Goal: Complete application form: Complete application form

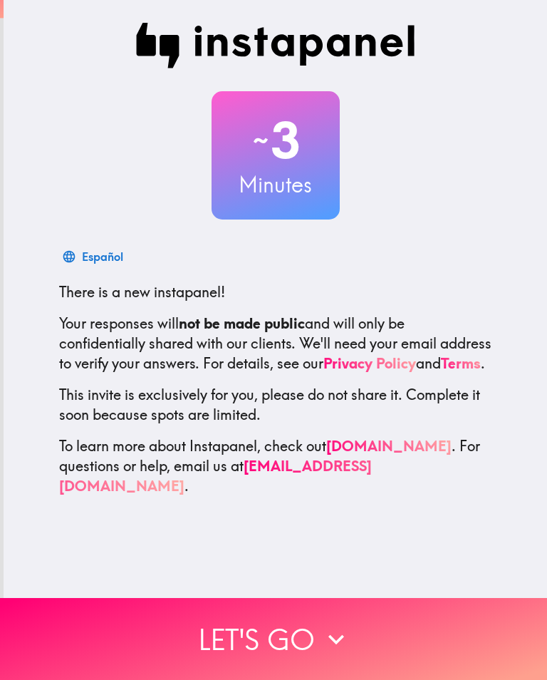
click at [208, 653] on button "Let's go" at bounding box center [273, 639] width 547 height 82
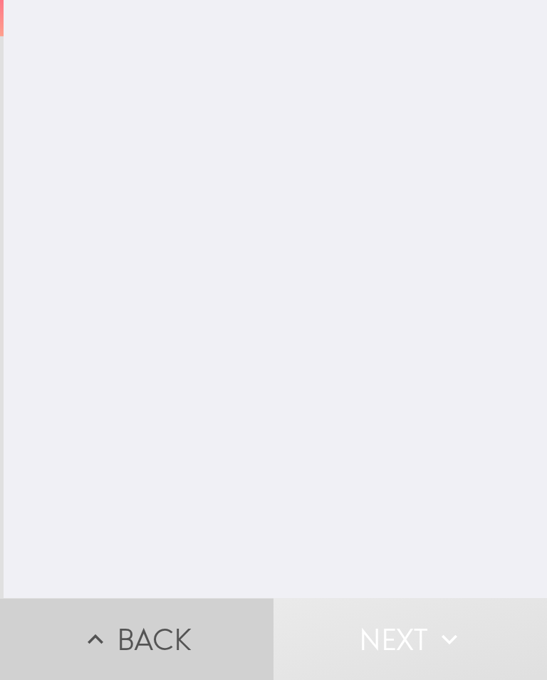
click at [199, 630] on button "Back" at bounding box center [137, 639] width 274 height 82
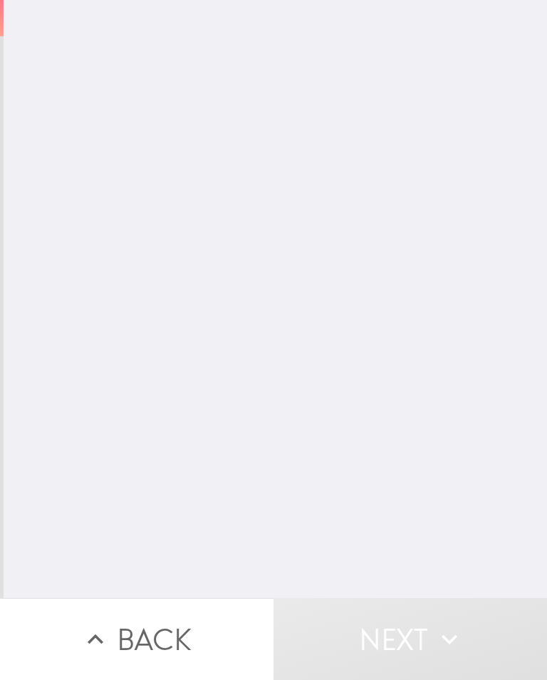
click at [337, 636] on button "Next" at bounding box center [411, 639] width 274 height 82
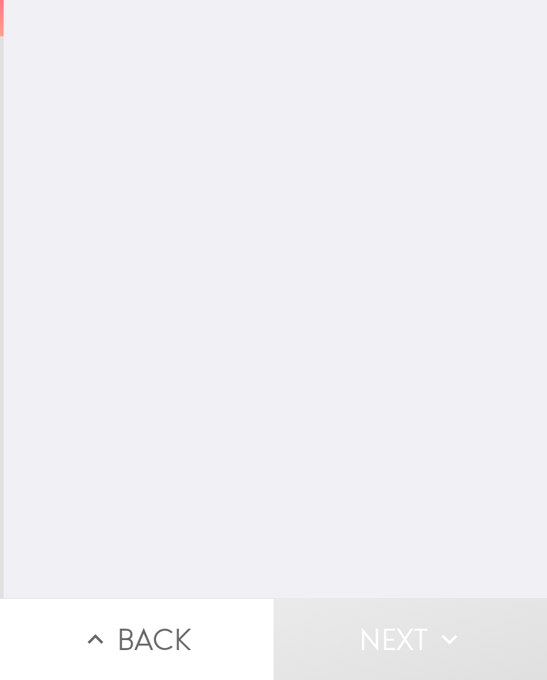
click at [331, 629] on button "Next" at bounding box center [411, 639] width 274 height 82
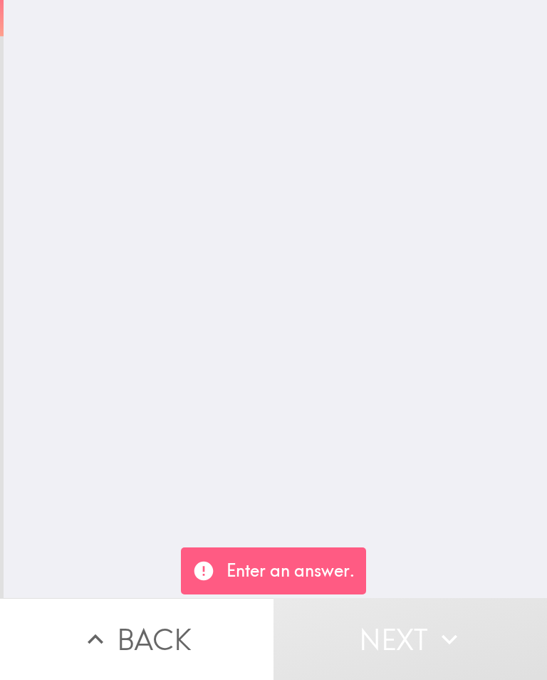
click at [38, 46] on div "What is your age? Enter a number. ​" at bounding box center [276, 299] width 544 height 598
click at [4, 31] on div "What is your age? Enter a number. ​" at bounding box center [276, 299] width 544 height 598
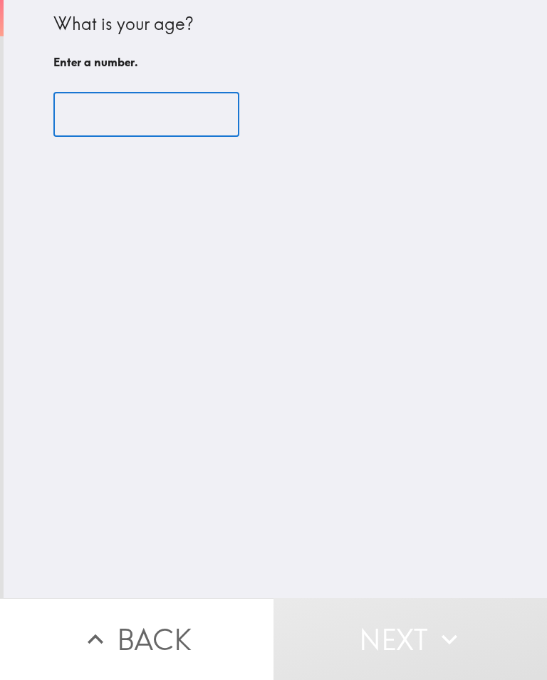
click at [79, 116] on input "number" at bounding box center [146, 115] width 186 height 44
click at [108, 133] on input "number" at bounding box center [146, 115] width 186 height 44
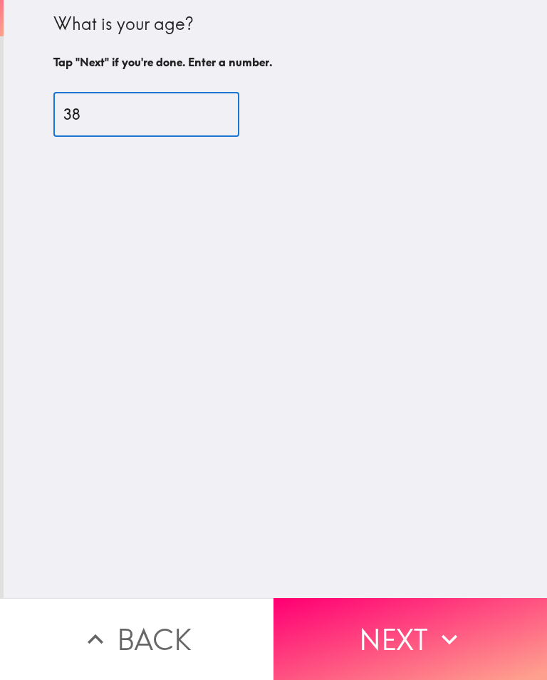
type input "38"
click at [299, 336] on div "What is your age? Tap "Next" if you're done. Enter a number. 38 ​" at bounding box center [276, 299] width 544 height 598
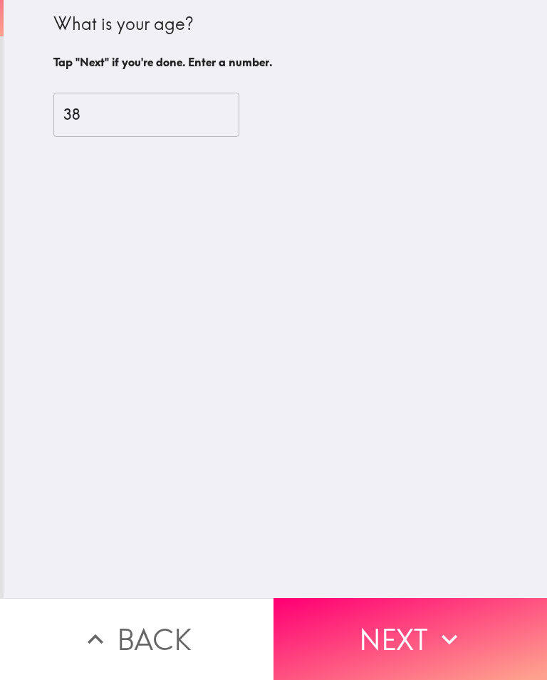
click at [355, 624] on button "Next" at bounding box center [411, 639] width 274 height 82
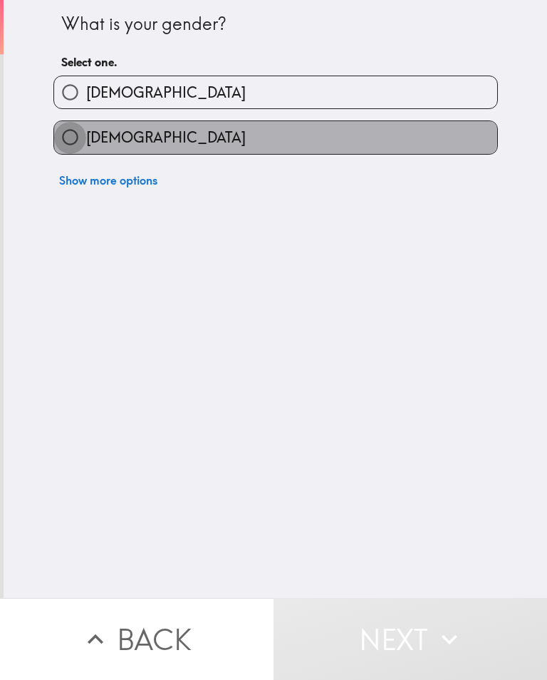
click at [65, 137] on input "[DEMOGRAPHIC_DATA]" at bounding box center [70, 137] width 32 height 32
radio input "true"
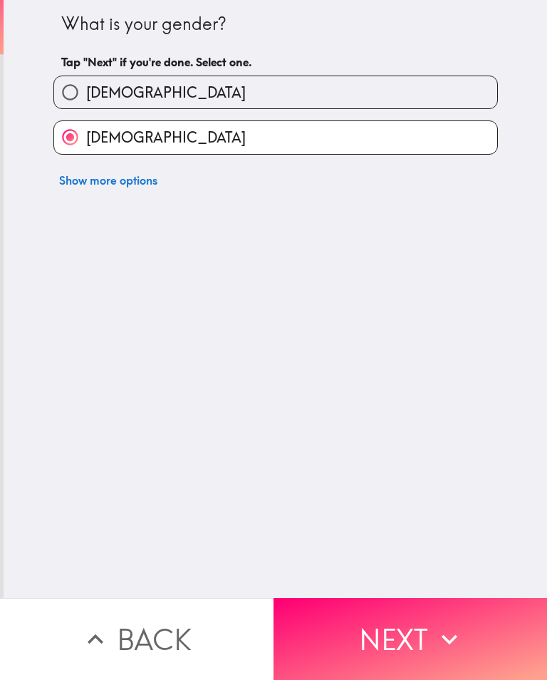
click at [338, 645] on button "Next" at bounding box center [411, 639] width 274 height 82
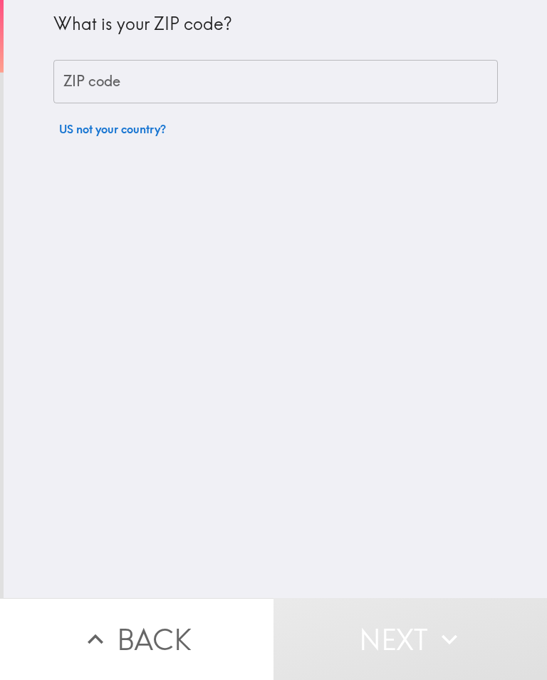
click at [83, 88] on div "ZIP code ZIP code" at bounding box center [275, 82] width 445 height 44
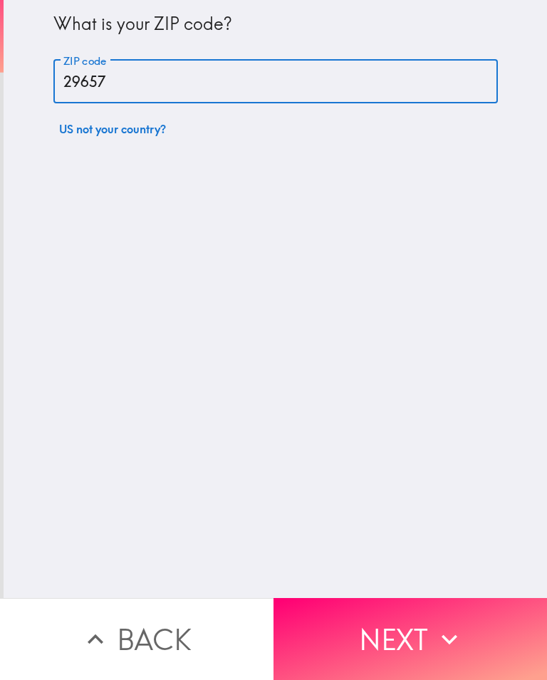
type input "29657"
click at [152, 291] on div "What is your ZIP code? ZIP code 29657 ZIP code US not your country?" at bounding box center [276, 299] width 544 height 598
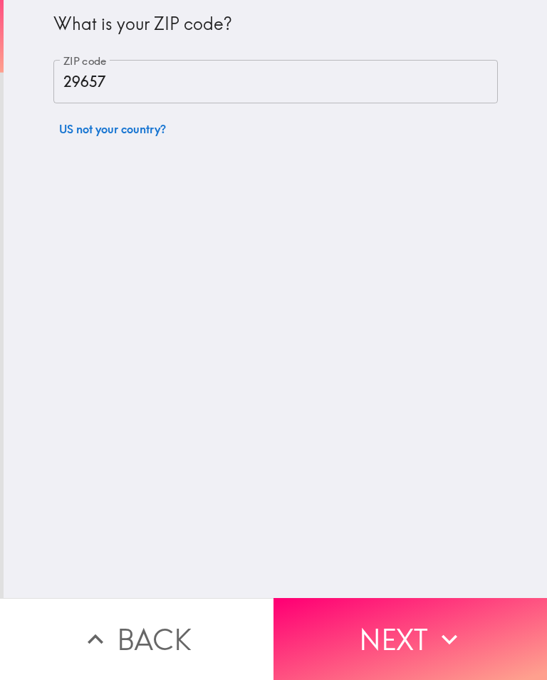
click at [344, 635] on button "Next" at bounding box center [411, 639] width 274 height 82
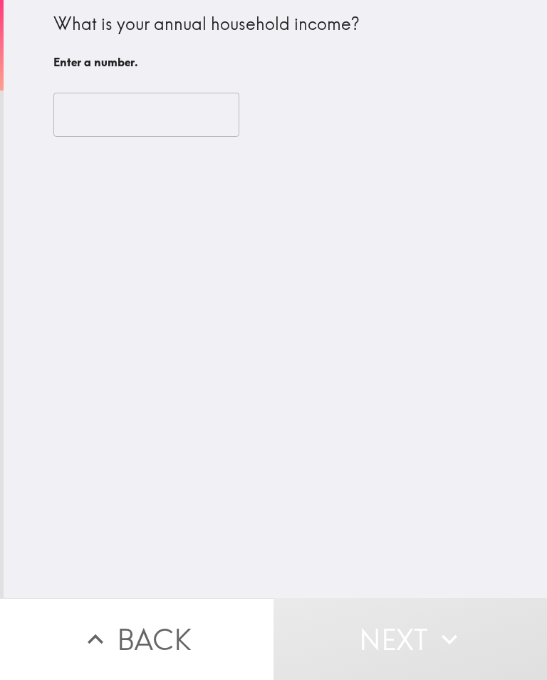
click at [76, 116] on input "number" at bounding box center [146, 115] width 186 height 44
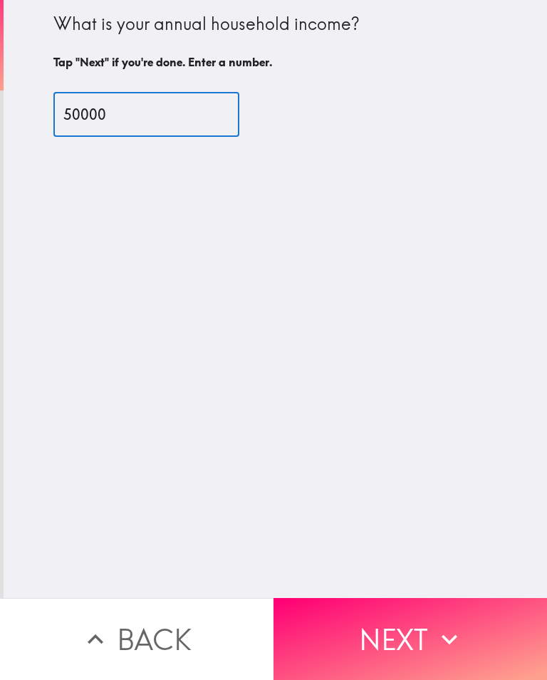
type input "50000"
click at [250, 319] on div "What is your annual household income? Tap "Next" if you're done. Enter a number…" at bounding box center [276, 299] width 544 height 598
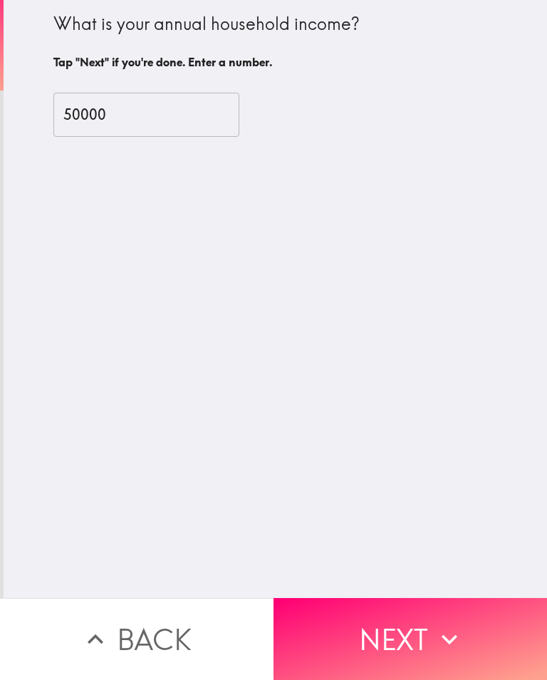
click at [320, 629] on button "Next" at bounding box center [411, 639] width 274 height 82
